Goal: Browse casually

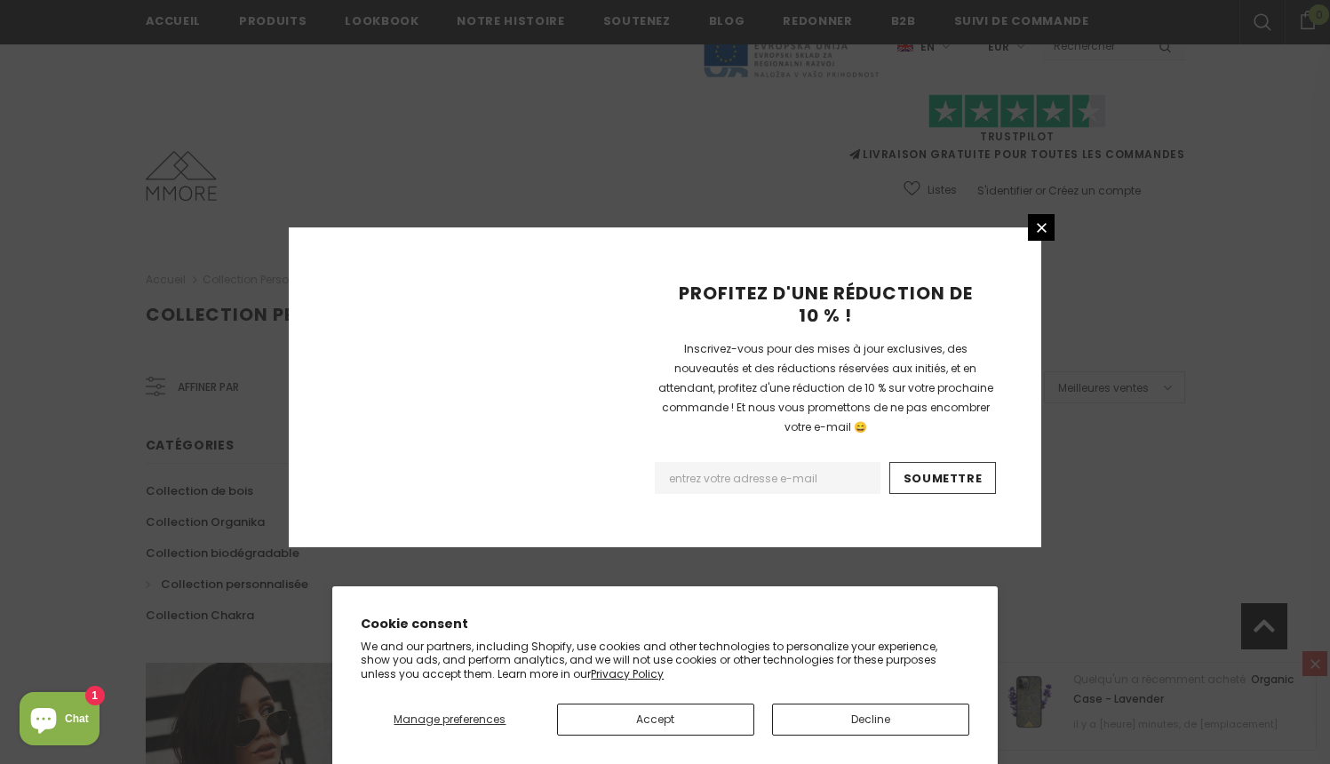
scroll to position [1100, 0]
